Goal: Task Accomplishment & Management: Manage account settings

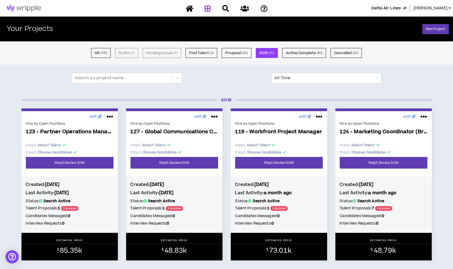
click at [401, 8] on span "Delta Air Lines" at bounding box center [386, 8] width 29 height 6
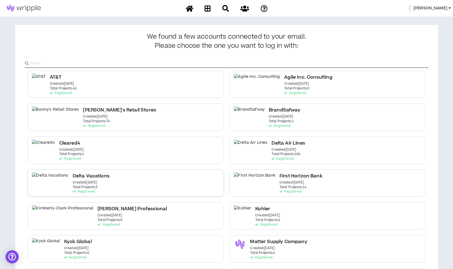
click at [128, 186] on div "Delta Vacations Created: Dec 7 2020 Total Projects: 3 Registered" at bounding box center [126, 182] width 197 height 27
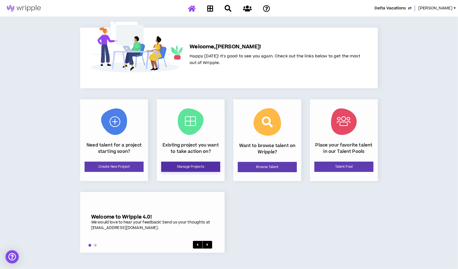
click at [194, 165] on link "Manage Projects" at bounding box center [190, 167] width 59 height 10
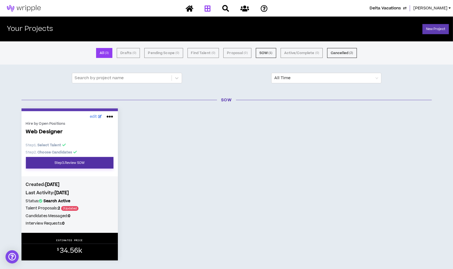
click at [88, 164] on link "Step 3 . Review SOW" at bounding box center [70, 163] width 88 height 12
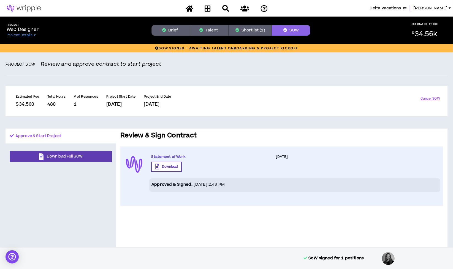
click at [254, 28] on button "Shortlist (1)" at bounding box center [250, 30] width 43 height 11
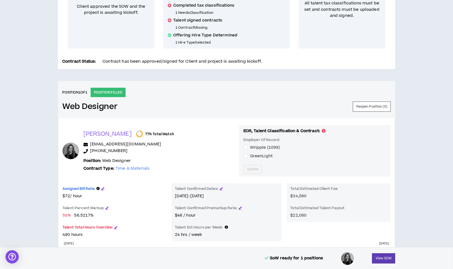
scroll to position [147, 0]
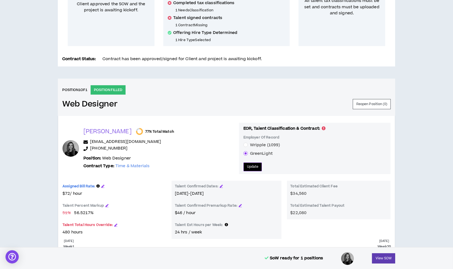
click at [244, 163] on button "Update" at bounding box center [253, 166] width 19 height 9
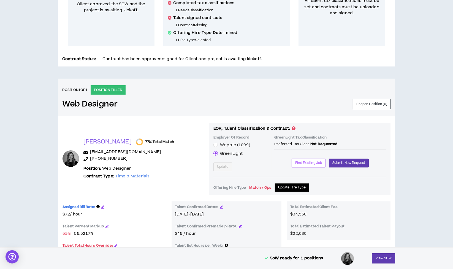
click at [301, 160] on span "Find Existing Job" at bounding box center [308, 162] width 27 height 5
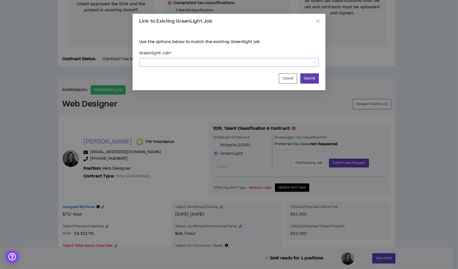
click at [212, 61] on span at bounding box center [228, 62] width 173 height 8
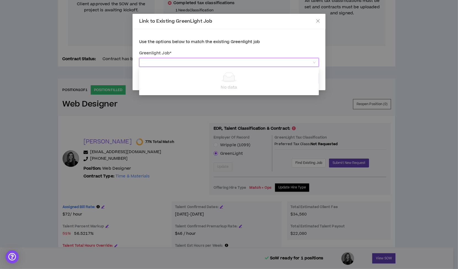
click at [252, 53] on label "Greenlight Job *" at bounding box center [229, 53] width 180 height 10
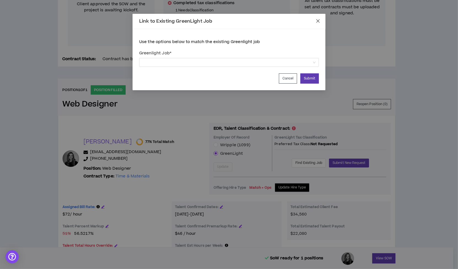
click at [317, 22] on icon "close" at bounding box center [317, 20] width 3 height 3
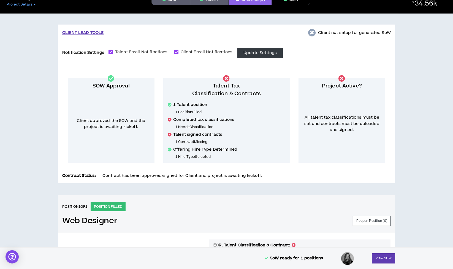
scroll to position [30, 0]
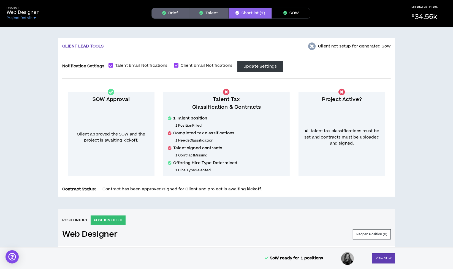
click at [288, 11] on button "SOW" at bounding box center [291, 13] width 39 height 11
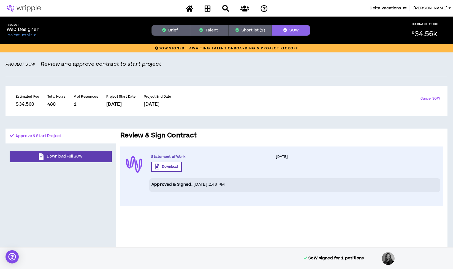
click at [254, 25] on button "Shortlist (1)" at bounding box center [250, 30] width 43 height 11
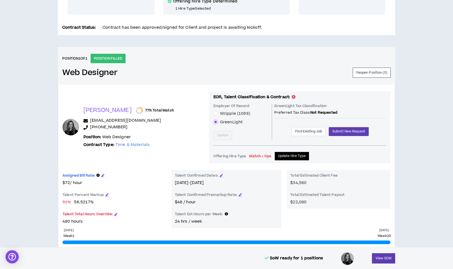
scroll to position [179, 0]
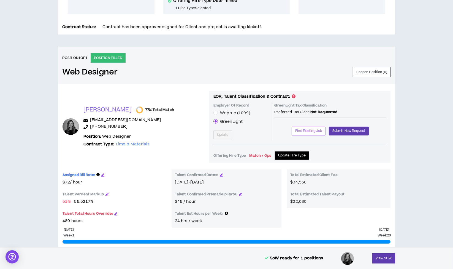
click at [305, 130] on span "Find Existing Job" at bounding box center [308, 130] width 27 height 5
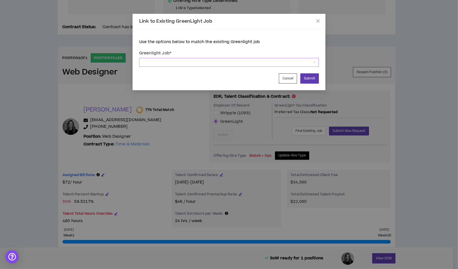
click at [207, 61] on span at bounding box center [228, 62] width 173 height 8
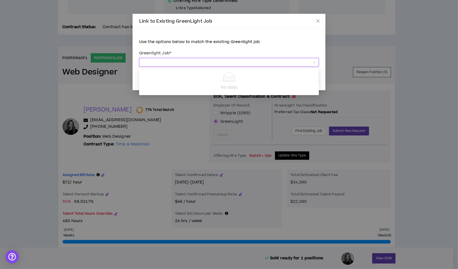
click at [270, 48] on label "Greenlight Job *" at bounding box center [229, 53] width 180 height 10
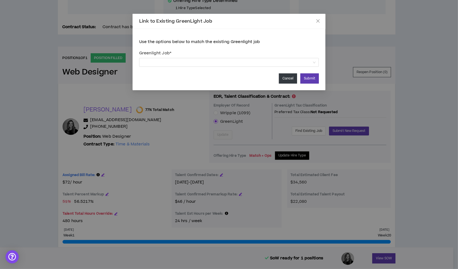
click at [289, 78] on button "Cancel" at bounding box center [288, 78] width 18 height 10
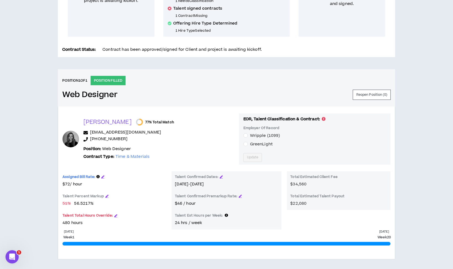
scroll to position [186, 0]
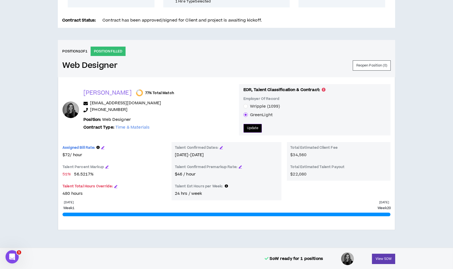
click at [247, 127] on span "Update" at bounding box center [253, 127] width 12 height 5
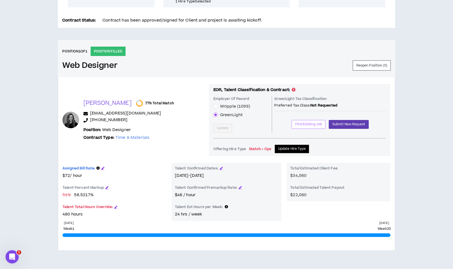
click at [303, 123] on span "Find Existing Job" at bounding box center [308, 124] width 27 height 5
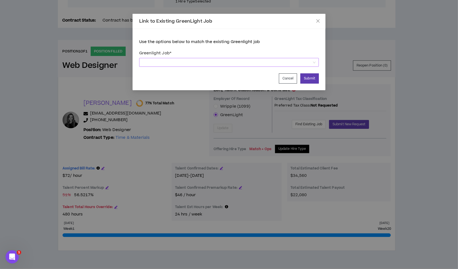
click at [217, 58] on span at bounding box center [228, 62] width 173 height 8
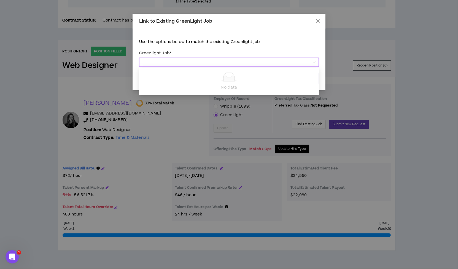
click at [279, 49] on label "Greenlight Job *" at bounding box center [229, 53] width 180 height 10
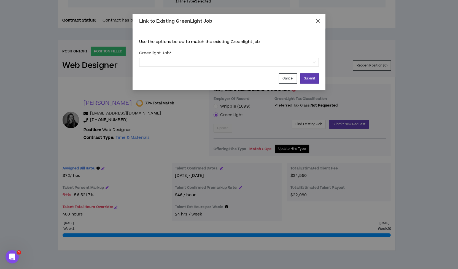
click at [317, 18] on span "Close" at bounding box center [318, 21] width 15 height 15
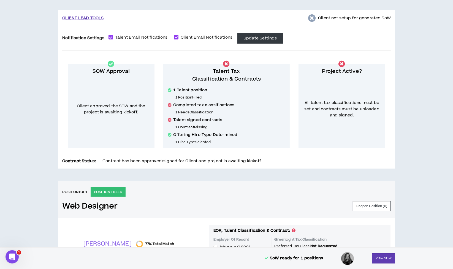
scroll to position [0, 0]
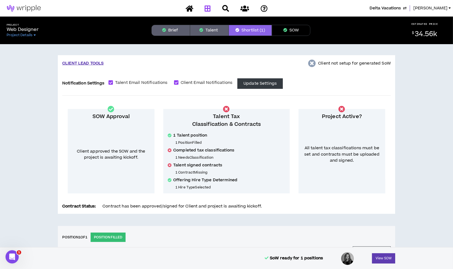
click at [208, 10] on icon at bounding box center [208, 8] width 6 height 7
